Goal: Task Accomplishment & Management: Complete application form

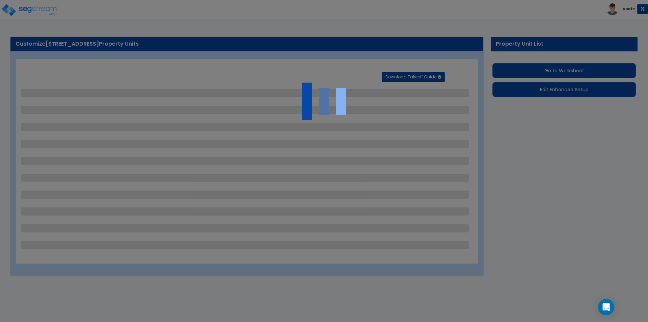
select select "2"
select select "1"
select select "3"
select select "1"
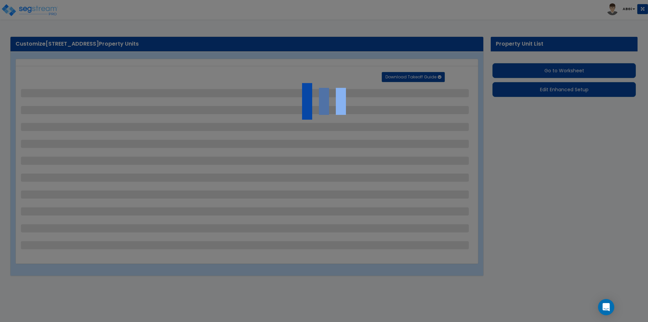
select select "2"
select select "3"
select select "1"
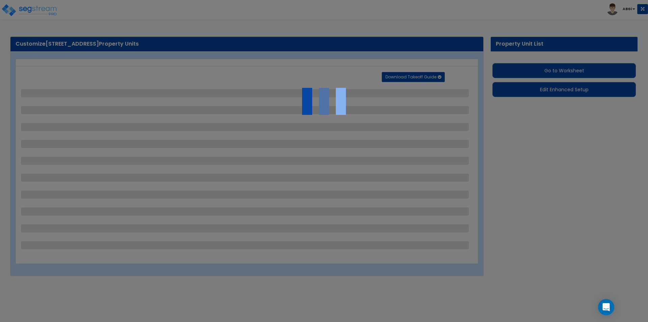
select select "2"
select select "3"
select select "1"
select select "3"
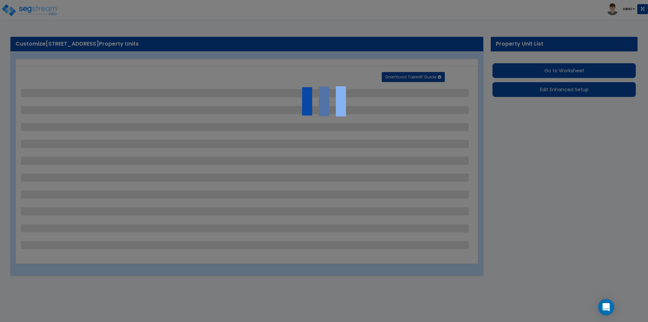
select select "1"
select select "2"
select select "1"
select select "3"
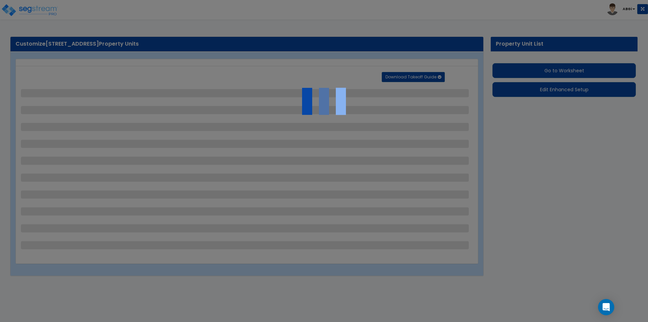
select select "1"
select select "2"
select select "3"
select select "1"
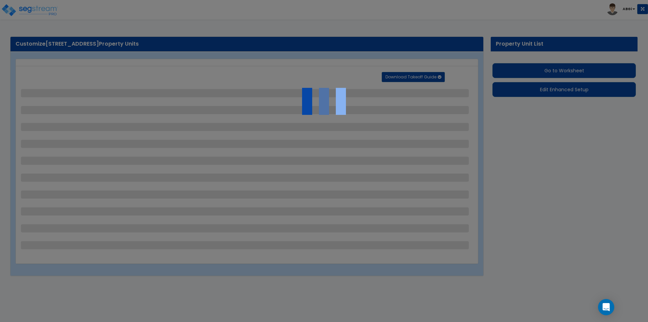
select select "3"
select select "1"
select select "2"
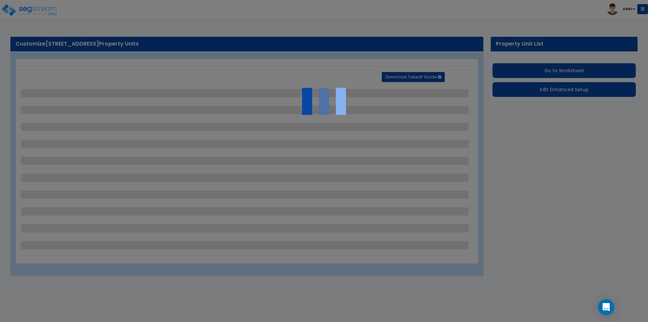
select select "3"
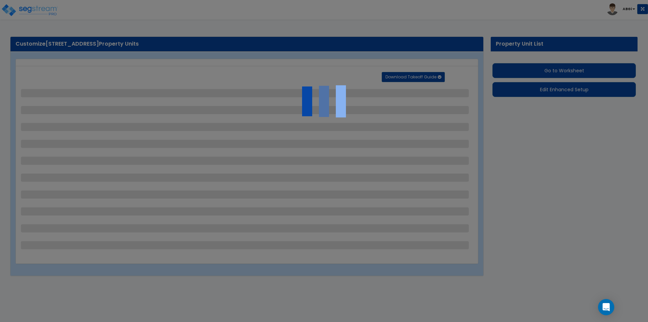
select select "2"
select select "1"
select select "4"
select select "2"
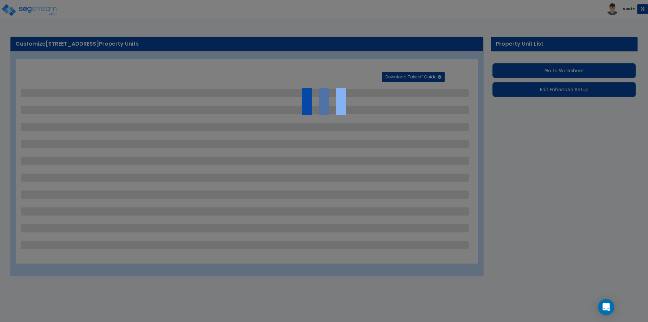
select select "2"
select select "1"
select select "4"
select select "2"
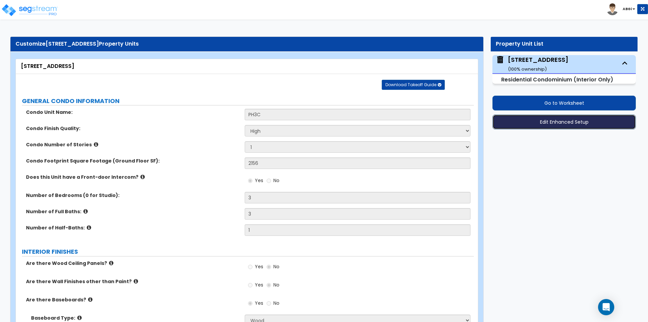
click at [538, 126] on button "Edit Enhanced Setup" at bounding box center [564, 121] width 143 height 15
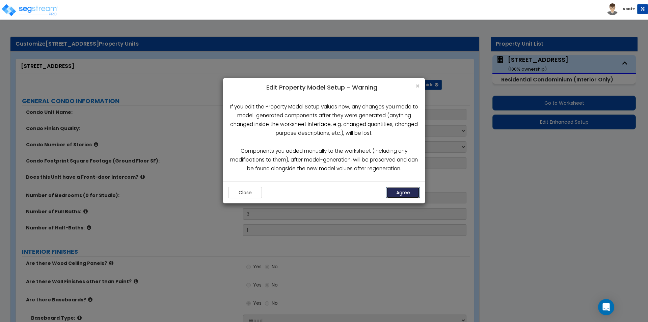
click at [400, 189] on button "Agree" at bounding box center [403, 192] width 34 height 11
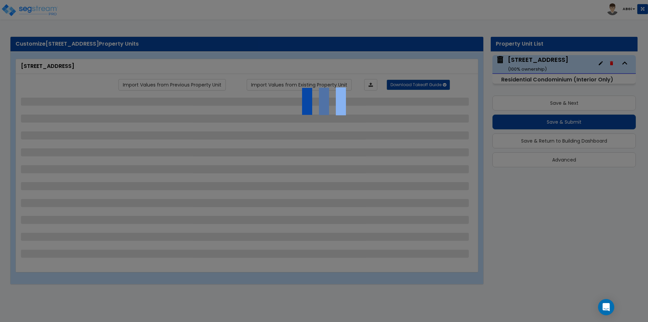
select select "2"
select select "1"
select select "3"
select select "1"
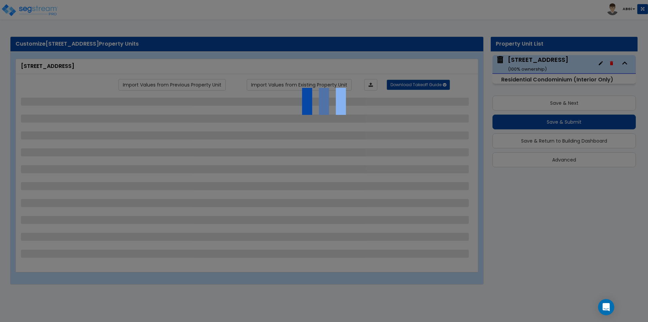
select select "2"
select select "3"
select select "1"
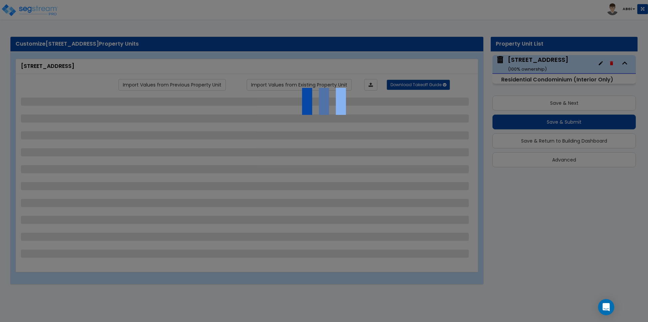
select select "2"
select select "3"
select select "1"
select select "3"
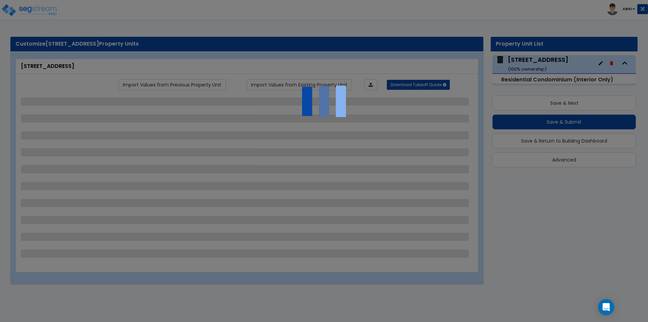
select select "1"
select select "2"
select select "1"
select select "3"
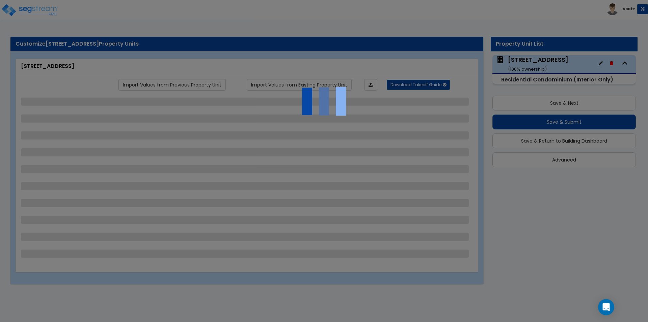
select select "1"
select select "2"
select select "3"
select select "1"
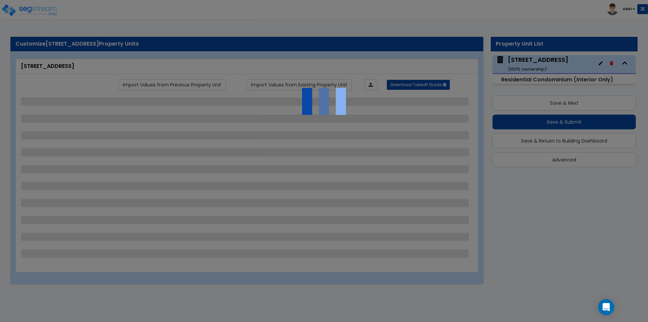
select select "3"
select select "1"
select select "2"
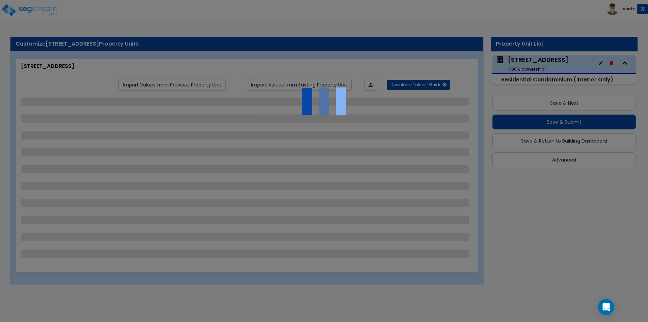
select select "3"
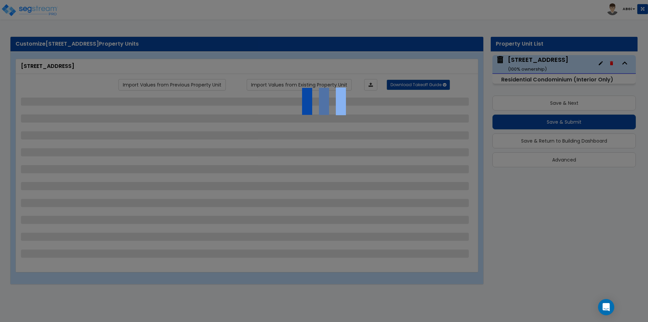
select select "2"
select select "1"
select select "4"
select select "2"
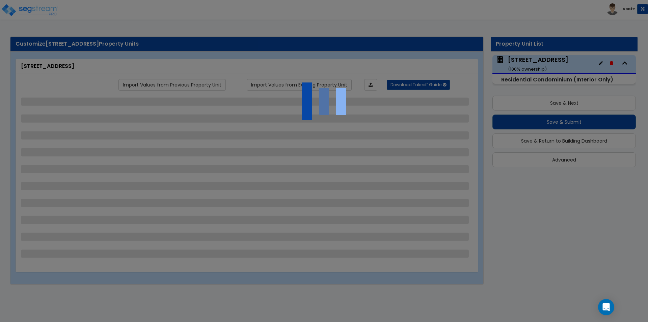
select select "2"
select select "1"
select select "4"
select select "2"
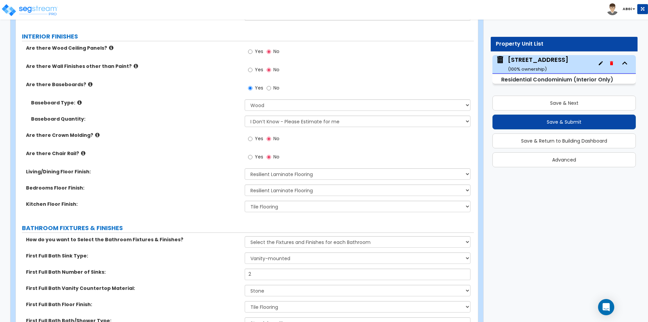
scroll to position [236, 0]
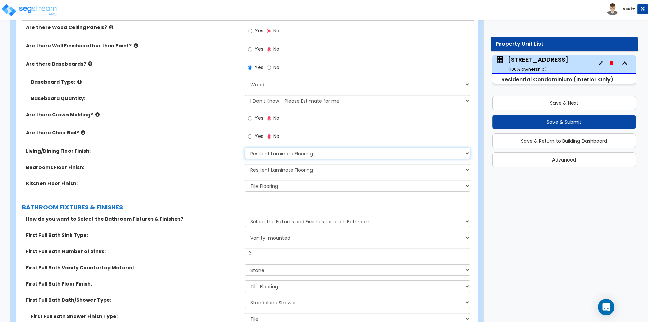
click at [369, 154] on select "None Tile Flooring Hardwood Flooring Resilient Laminate Flooring VCT Flooring S…" at bounding box center [358, 153] width 226 height 11
select select "2"
click at [245, 148] on select "None Tile Flooring Hardwood Flooring Resilient Laminate Flooring VCT Flooring S…" at bounding box center [358, 153] width 226 height 11
click at [350, 168] on select "None Tile Flooring Hardwood Flooring Resilient Laminate Flooring VCT Flooring S…" at bounding box center [358, 169] width 226 height 11
select select "2"
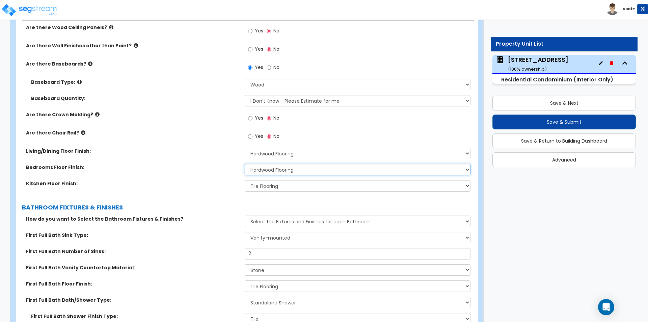
click at [245, 164] on select "None Tile Flooring Hardwood Flooring Resilient Laminate Flooring VCT Flooring S…" at bounding box center [358, 169] width 226 height 11
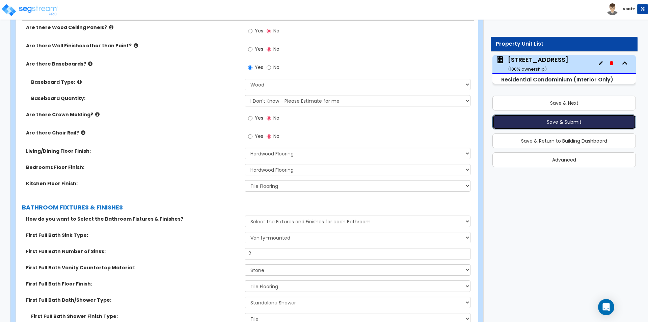
click at [548, 118] on button "Save & Submit" at bounding box center [564, 121] width 143 height 15
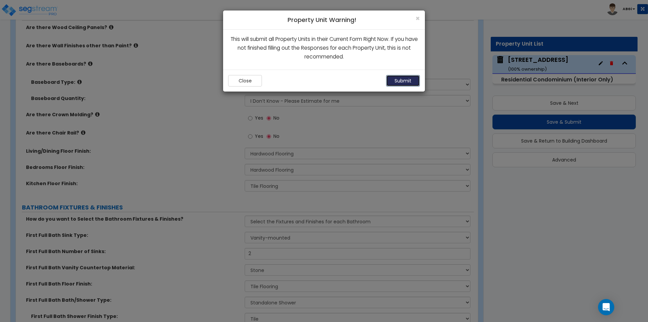
click at [393, 76] on button "Submit" at bounding box center [403, 80] width 34 height 11
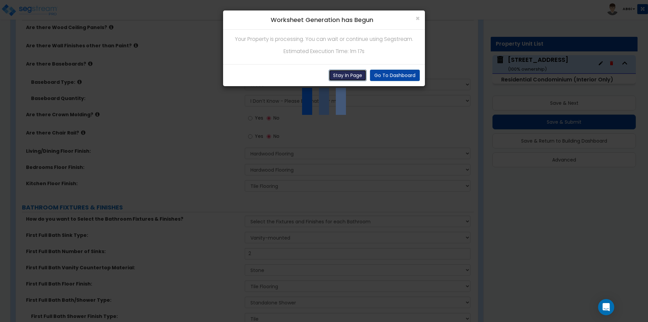
click at [351, 76] on button "Stay In Page" at bounding box center [348, 75] width 38 height 11
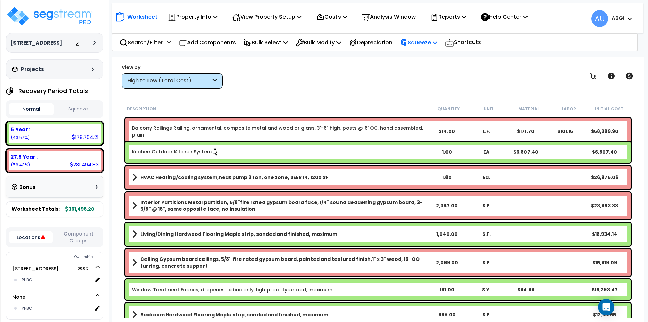
click at [438, 38] on p "Squeeze" at bounding box center [418, 42] width 37 height 9
click at [434, 54] on link "Squeeze" at bounding box center [430, 58] width 67 height 14
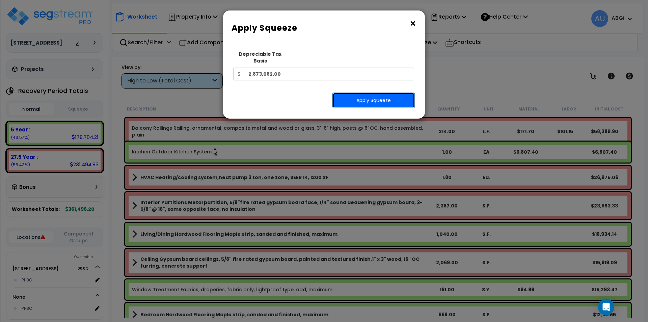
click at [377, 93] on button "Apply Squeeze" at bounding box center [374, 101] width 82 height 16
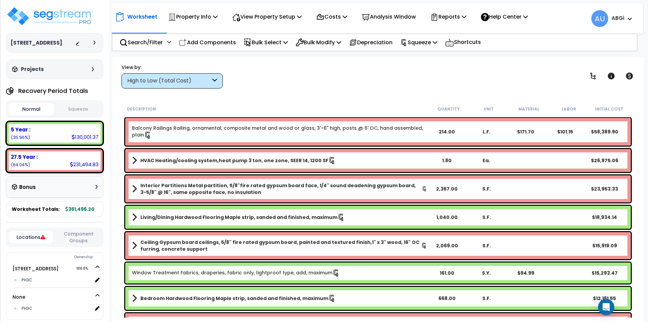
click at [82, 107] on button "Squeeze" at bounding box center [78, 109] width 45 height 12
click at [286, 16] on p "View Property Setup" at bounding box center [267, 16] width 70 height 9
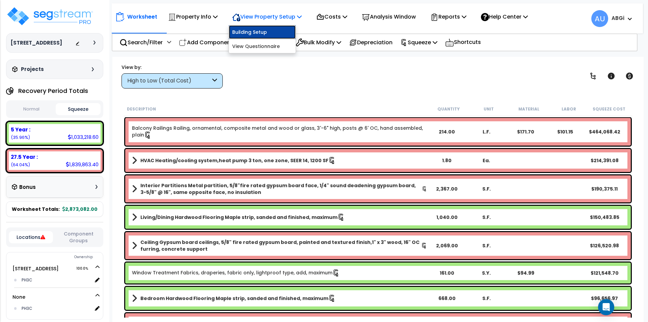
click at [259, 31] on link "Building Setup" at bounding box center [262, 32] width 67 height 14
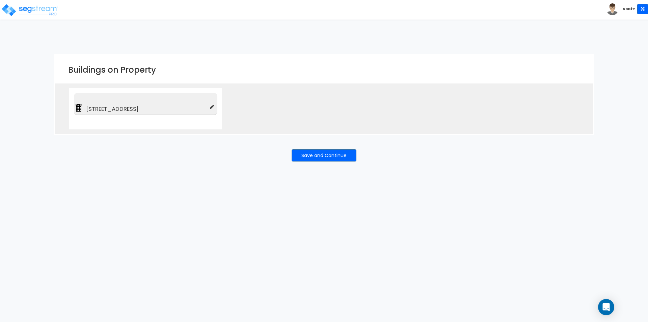
click at [211, 106] on icon at bounding box center [212, 106] width 4 height 5
type input "[STREET_ADDRESS]"
type input "Residential Condominium (Interior Only)"
checkbox input "true"
type input "100"
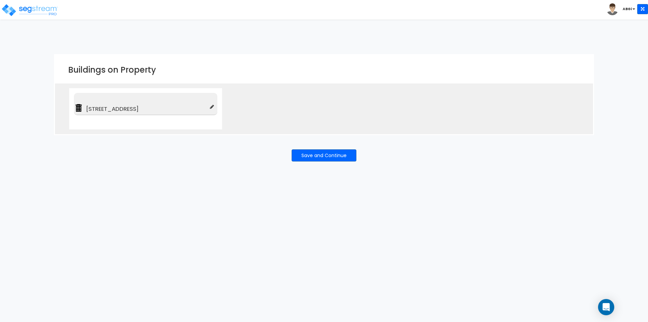
type input "100"
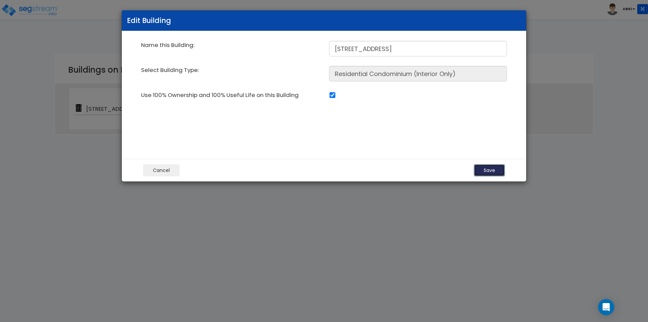
click at [489, 166] on button "Save" at bounding box center [489, 170] width 31 height 12
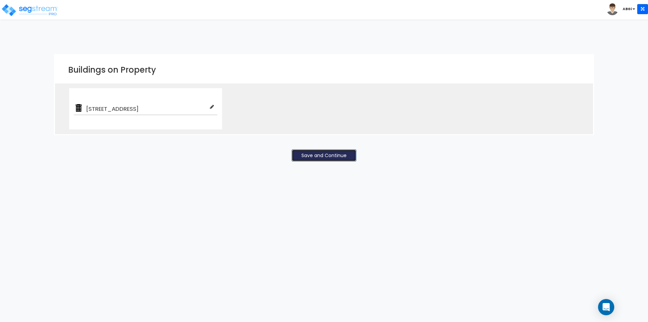
click at [325, 158] on button "Save and Continue" at bounding box center [324, 155] width 65 height 12
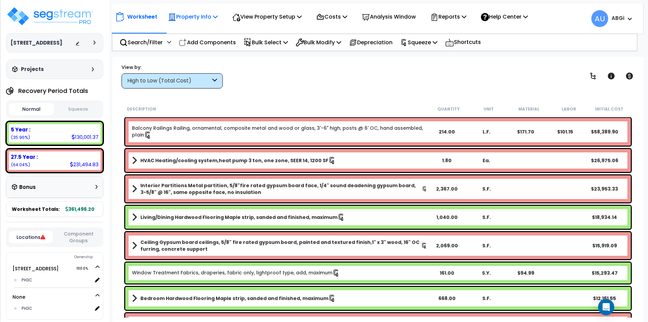
click at [220, 17] on div "Property Info Property Setup Add Property Unit Template property Clone property" at bounding box center [192, 17] width 57 height 16
click at [214, 17] on icon at bounding box center [215, 16] width 5 height 5
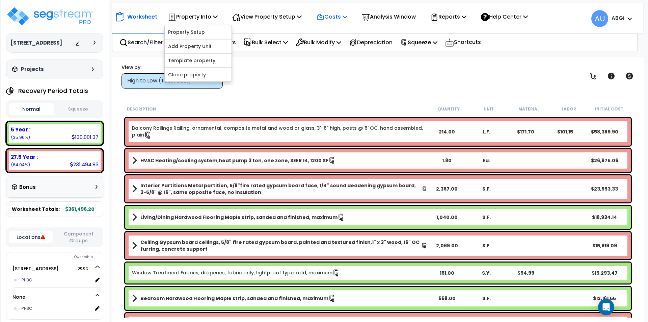
click at [351, 17] on div "Costs Indirect Costs Direct Costs" at bounding box center [332, 17] width 38 height 16
click at [347, 16] on icon at bounding box center [345, 16] width 5 height 5
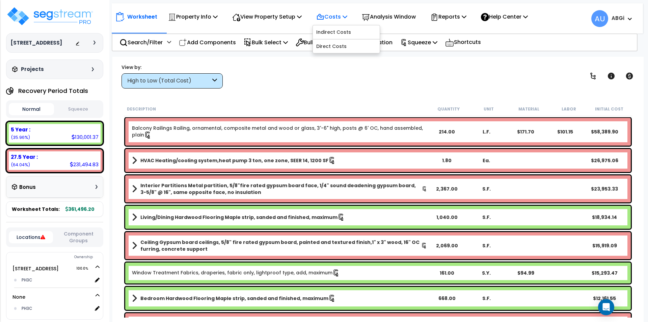
click at [347, 16] on icon at bounding box center [345, 16] width 5 height 5
click at [438, 40] on icon at bounding box center [435, 42] width 5 height 5
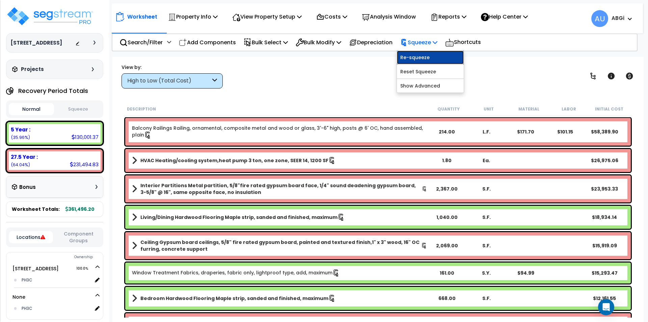
click at [432, 52] on link "Re-squeeze" at bounding box center [430, 58] width 67 height 14
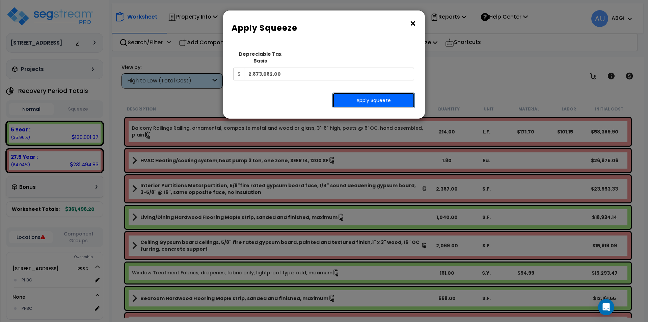
click at [365, 96] on button "Apply Squeeze" at bounding box center [374, 101] width 82 height 16
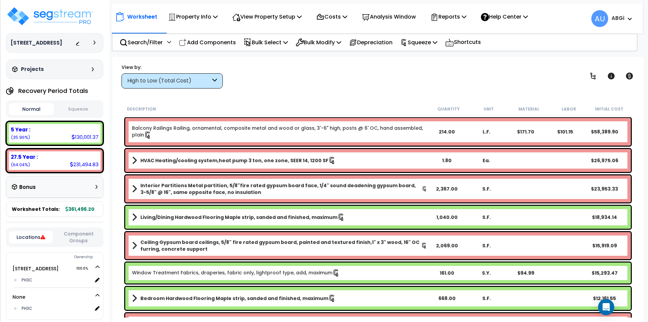
click at [77, 109] on button "Squeeze" at bounding box center [78, 109] width 45 height 12
click at [35, 237] on button "Locations" at bounding box center [31, 237] width 44 height 12
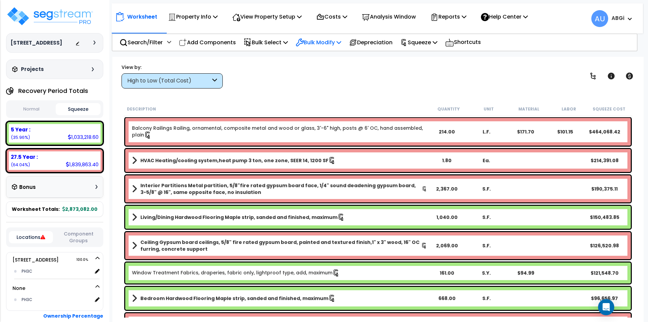
click at [341, 39] on p "Bulk Modify" at bounding box center [319, 42] width 46 height 9
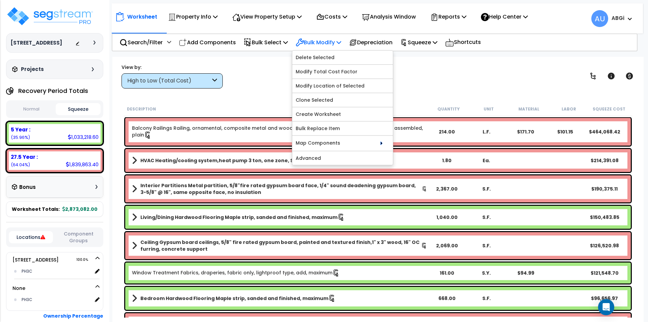
click at [341, 39] on p "Bulk Modify" at bounding box center [319, 42] width 46 height 9
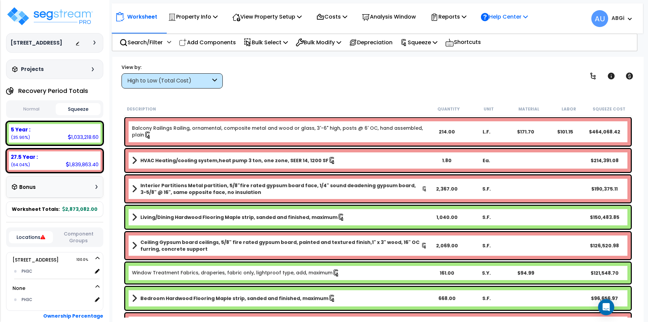
click at [528, 16] on p "Help Center" at bounding box center [504, 16] width 47 height 9
click at [347, 18] on icon at bounding box center [345, 16] width 5 height 5
click at [347, 17] on icon at bounding box center [345, 16] width 5 height 5
click at [467, 16] on p "Reports" at bounding box center [448, 16] width 36 height 9
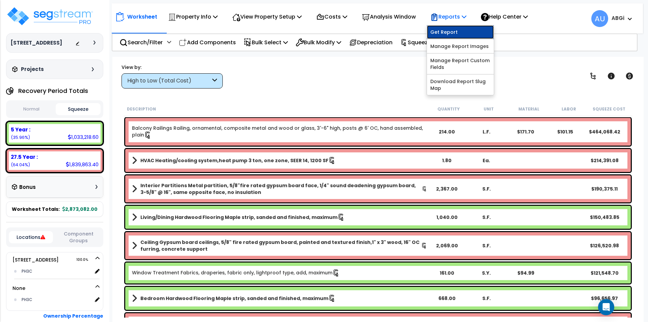
click at [452, 35] on link "Get Report" at bounding box center [460, 32] width 67 height 14
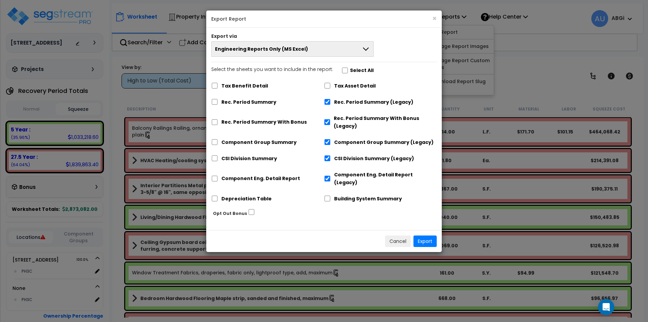
click at [359, 51] on button "Engineering Reports Only (MS Excel)" at bounding box center [292, 49] width 162 height 16
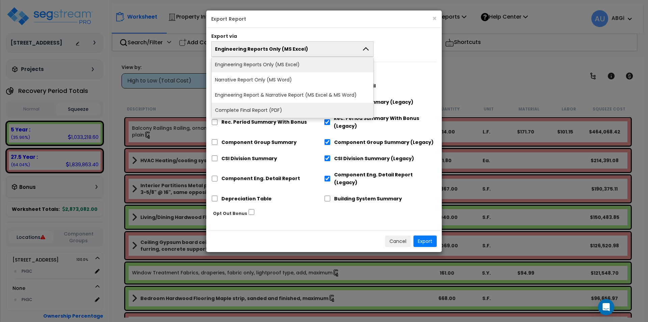
click at [284, 105] on li "Complete Final Report (PDF)" at bounding box center [293, 110] width 162 height 15
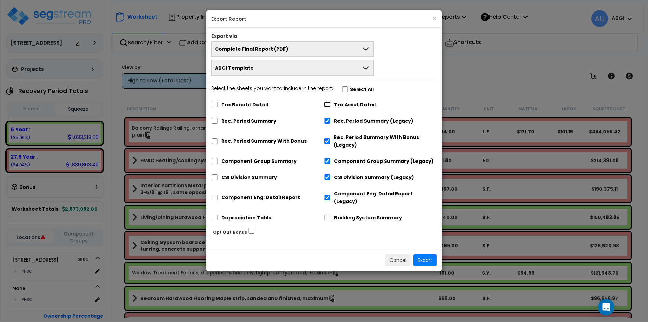
click at [329, 103] on input "Tax Asset Detail" at bounding box center [327, 105] width 7 height 6
checkbox input "true"
click at [216, 121] on input "Rec. Period Summary" at bounding box center [214, 121] width 7 height 6
checkbox input "true"
checkbox input "false"
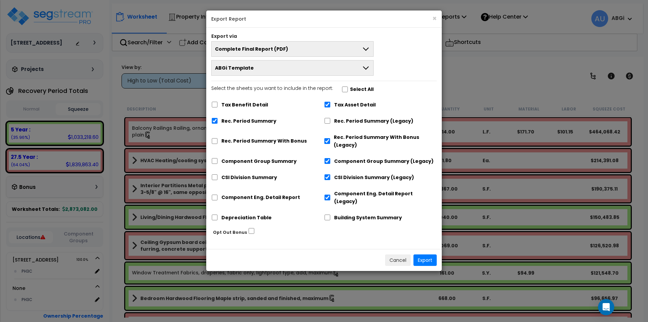
click at [218, 140] on div "Rec. Period Summary With Bonus" at bounding box center [267, 140] width 113 height 21
click at [215, 141] on input "Rec. Period Summary With Bonus" at bounding box center [214, 141] width 7 height 6
checkbox input "true"
checkbox input "false"
click at [214, 160] on input "Component Group Summary" at bounding box center [214, 161] width 7 height 6
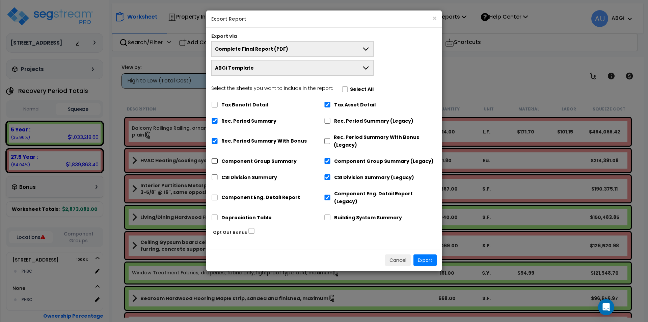
checkbox input "true"
checkbox input "false"
click at [214, 176] on input "CSI Division Summary" at bounding box center [214, 177] width 7 height 6
checkbox input "true"
checkbox input "false"
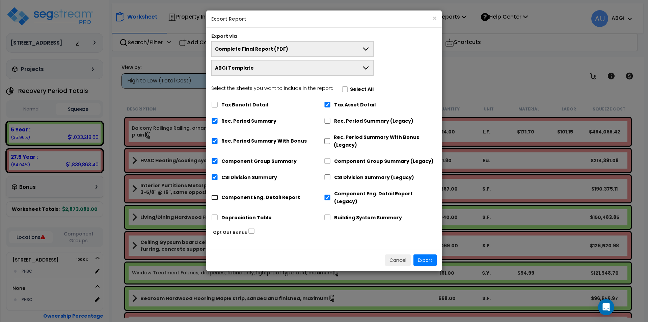
click at [215, 194] on input "Component Eng. Detail Report" at bounding box center [214, 197] width 7 height 6
checkbox input "true"
checkbox input "false"
click at [216, 214] on input "Depreciation Table" at bounding box center [214, 217] width 7 height 6
checkbox input "true"
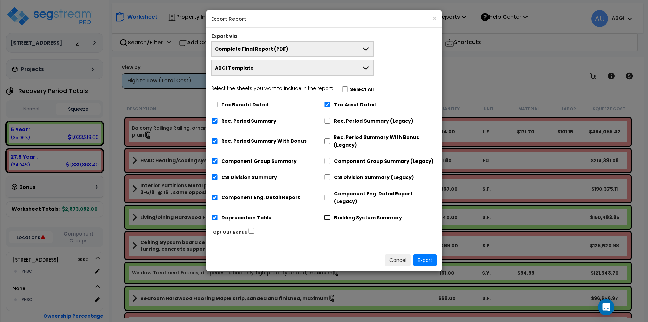
click at [328, 214] on input "Building System Summary" at bounding box center [327, 217] width 7 height 6
checkbox input "true"
click at [428, 254] on button "Export" at bounding box center [425, 259] width 23 height 11
